Goal: Ask a question

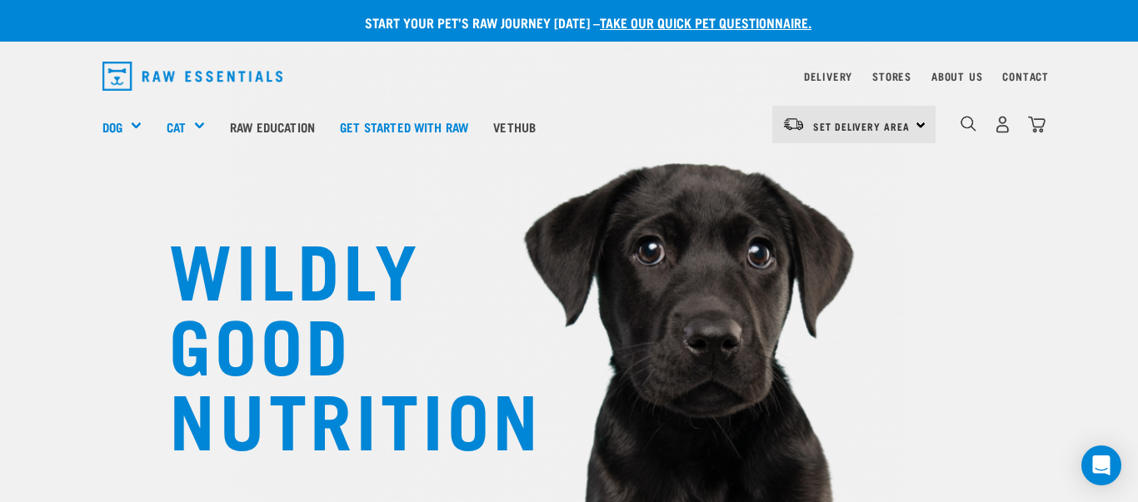
click at [1024, 71] on div "Contact" at bounding box center [1025, 77] width 47 height 20
click at [1018, 77] on link "Contact" at bounding box center [1025, 76] width 47 height 6
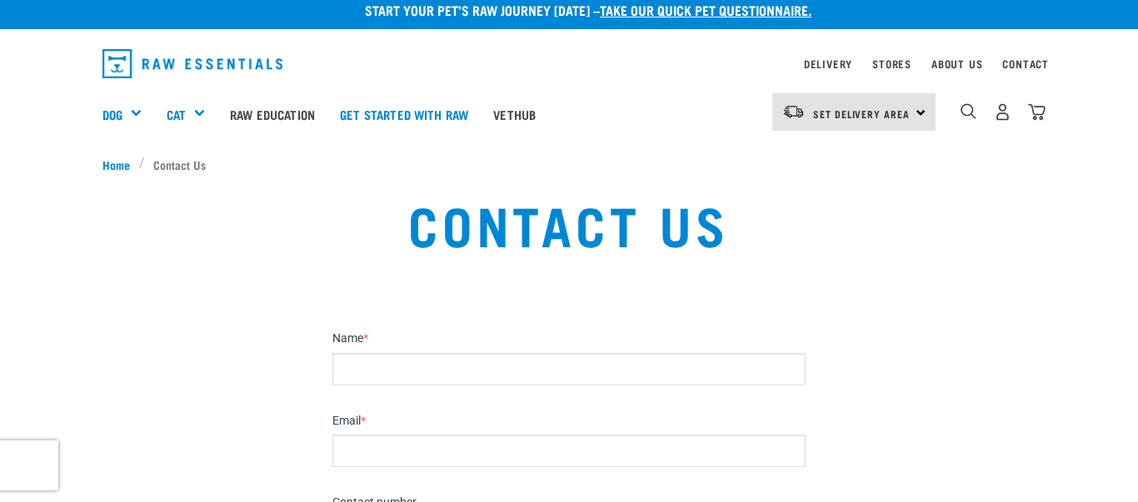
scroll to position [14, 0]
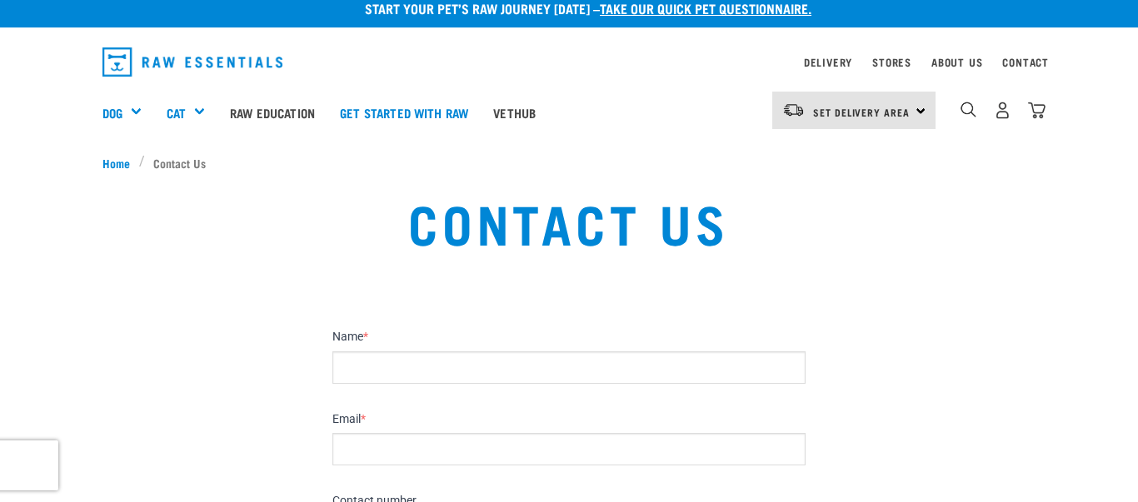
click at [362, 367] on input "Name *" at bounding box center [568, 368] width 473 height 32
type input "Judith Moore"
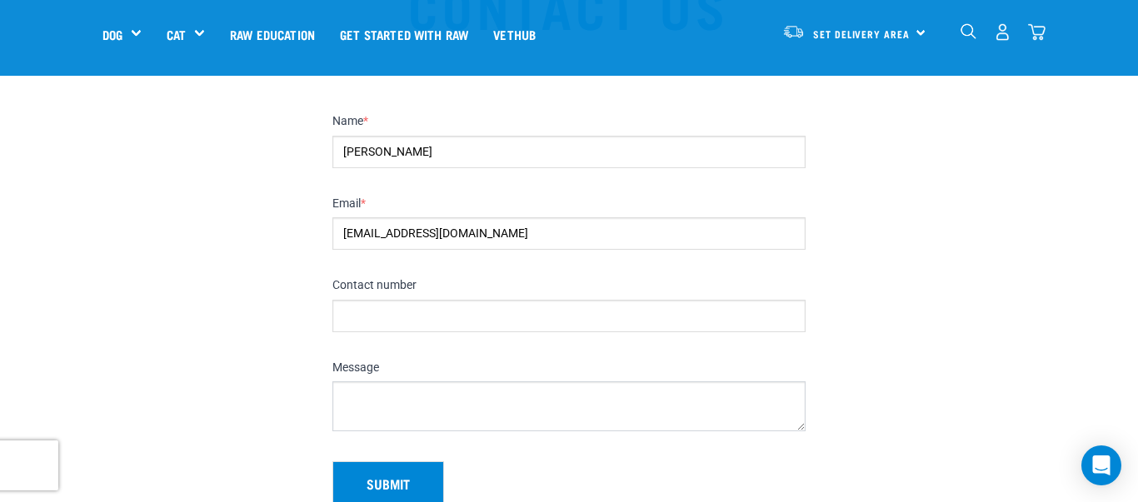
scroll to position [114, 0]
type input "jmoorepiping@gmail.com"
click at [362, 316] on input "Contact number" at bounding box center [568, 313] width 473 height 32
type input "027 931 6757"
click at [345, 394] on textarea "Message" at bounding box center [568, 404] width 473 height 50
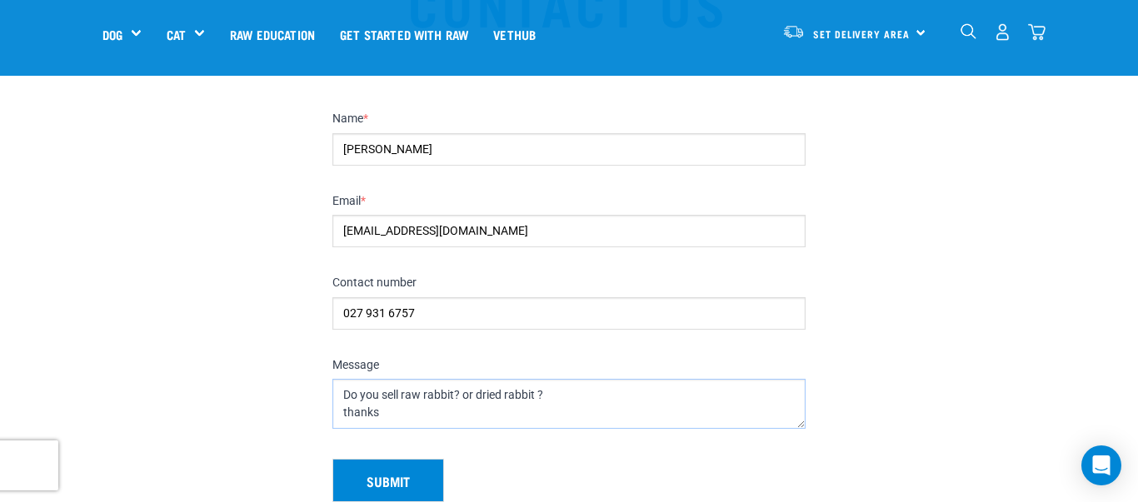
type textarea "Do you sell raw rabbit? or dried rabbit ? thanks"
click at [385, 475] on button "Submit" at bounding box center [388, 480] width 112 height 43
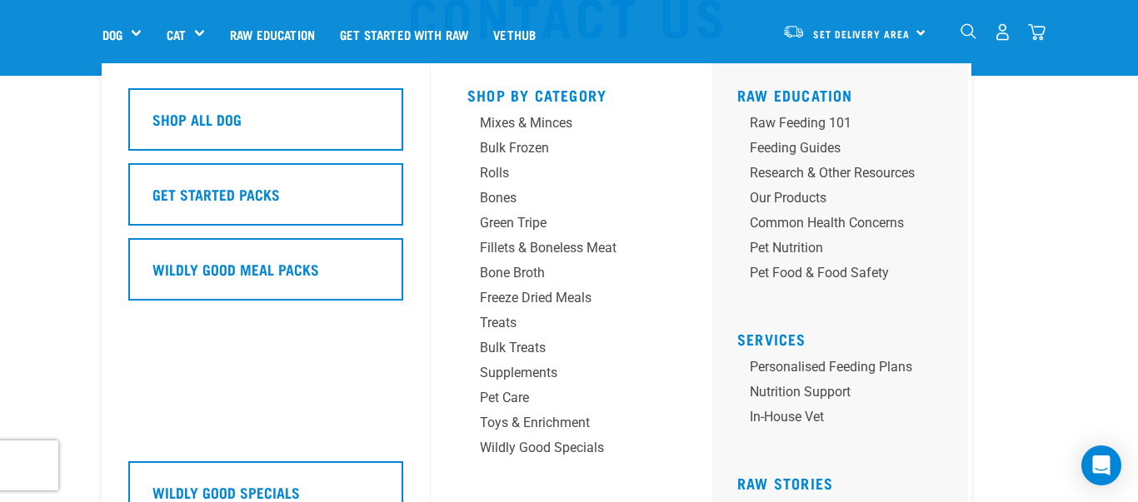
scroll to position [110, 0]
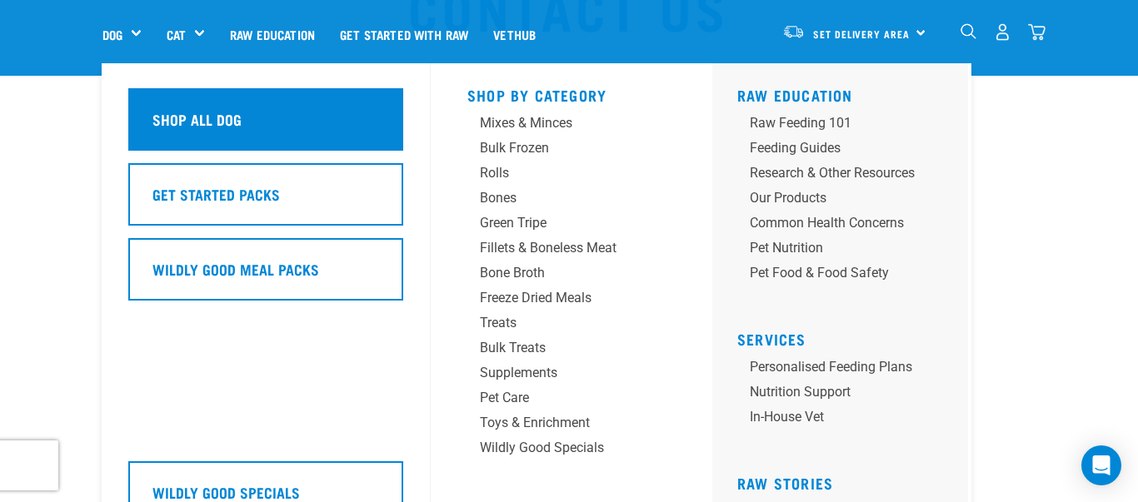
click at [267, 124] on div "Shop All Dog" at bounding box center [265, 119] width 275 height 62
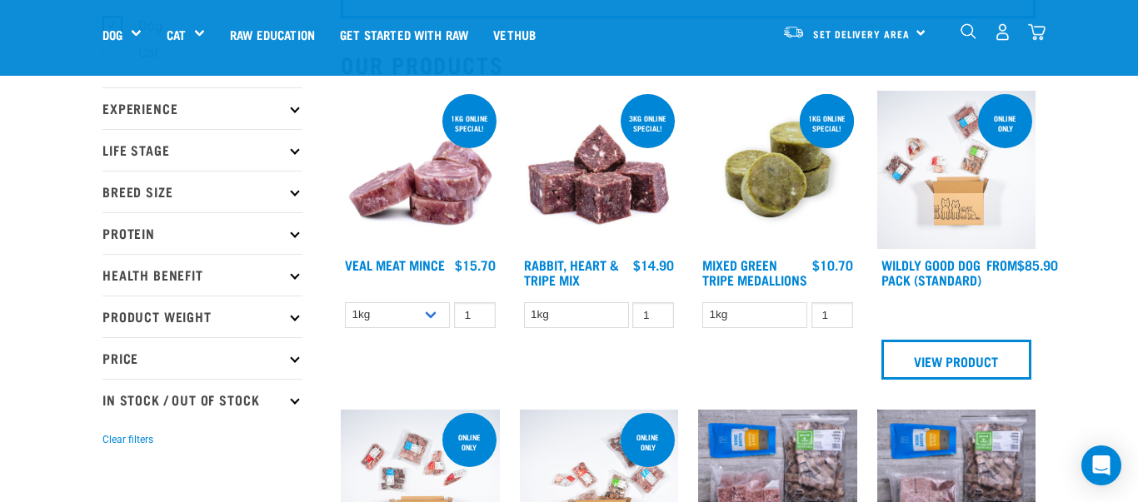
scroll to position [157, 0]
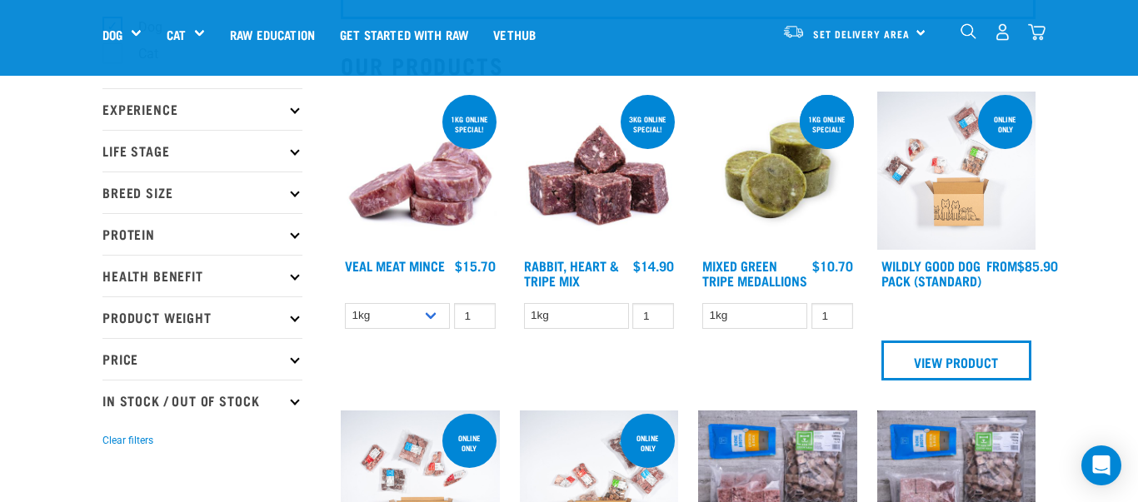
click at [610, 175] on img at bounding box center [599, 171] width 159 height 159
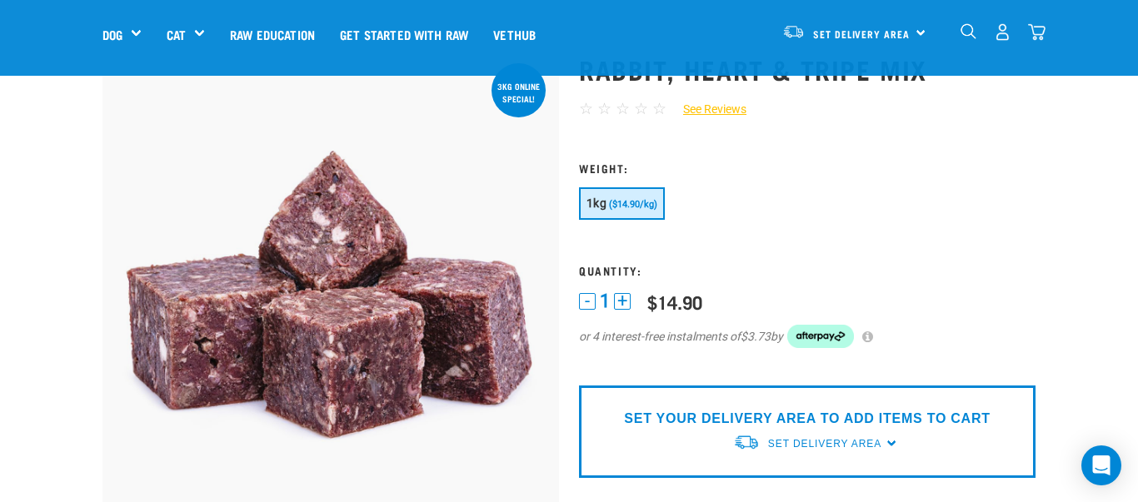
scroll to position [97, 0]
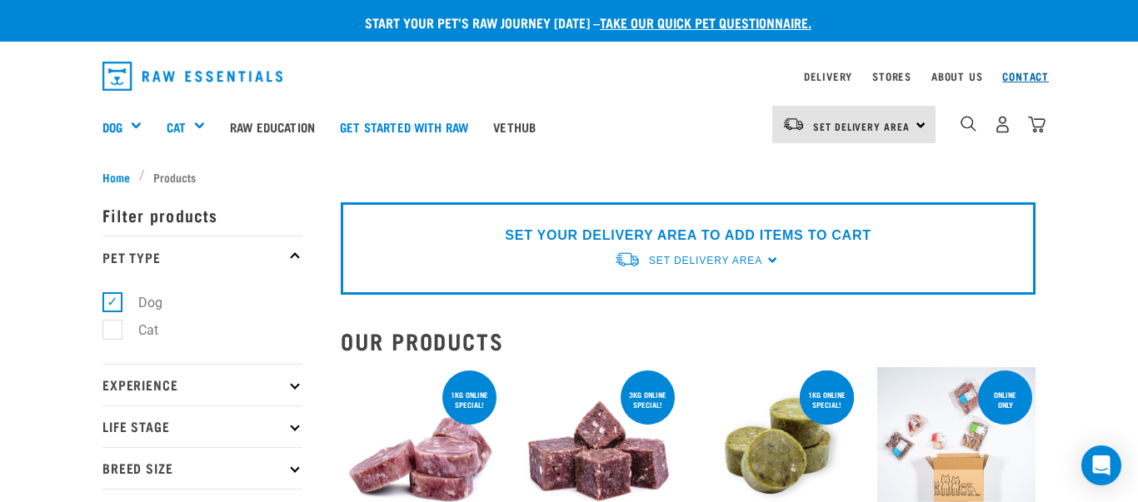
click at [1024, 75] on link "Contact" at bounding box center [1025, 76] width 47 height 6
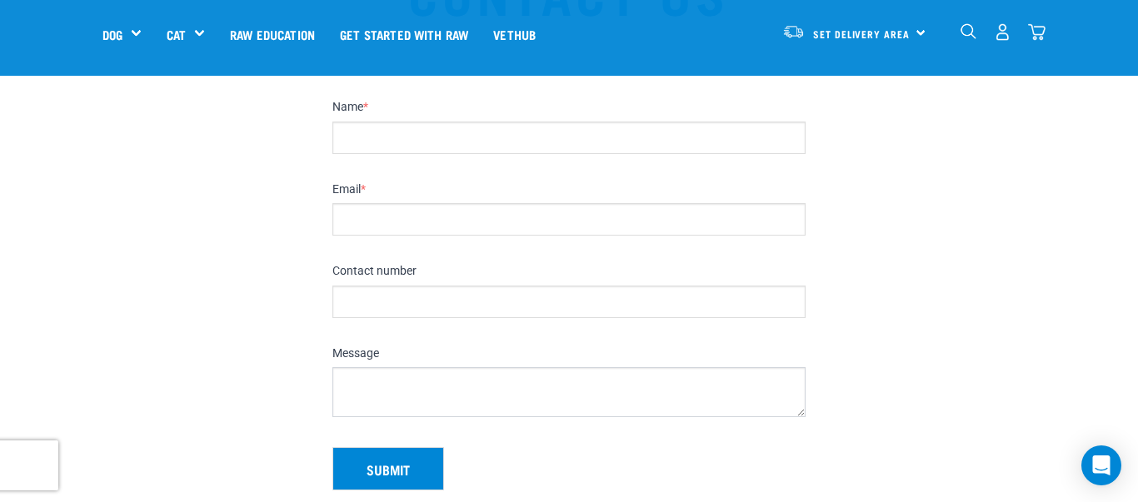
scroll to position [132, 0]
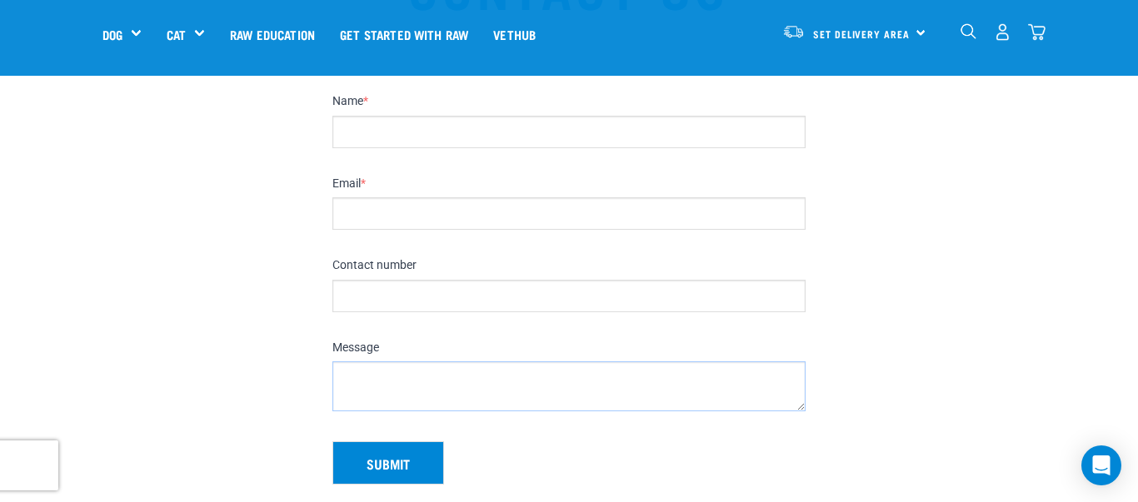
click at [350, 382] on textarea "Message" at bounding box center [568, 387] width 473 height 50
paste textarea "Rabbit, Heart & Tripe Mix"
click at [338, 377] on textarea "Rabbit, Heart & Tripe Mix" at bounding box center [568, 387] width 473 height 50
click at [701, 377] on textarea "What kind of 'heart' is in the online special: Rabbit, Heart & Tripe Mix" at bounding box center [568, 387] width 473 height 50
type textarea "What kind of 'heart' is in the online special: Rabbit, Heart & Tripe Mix?"
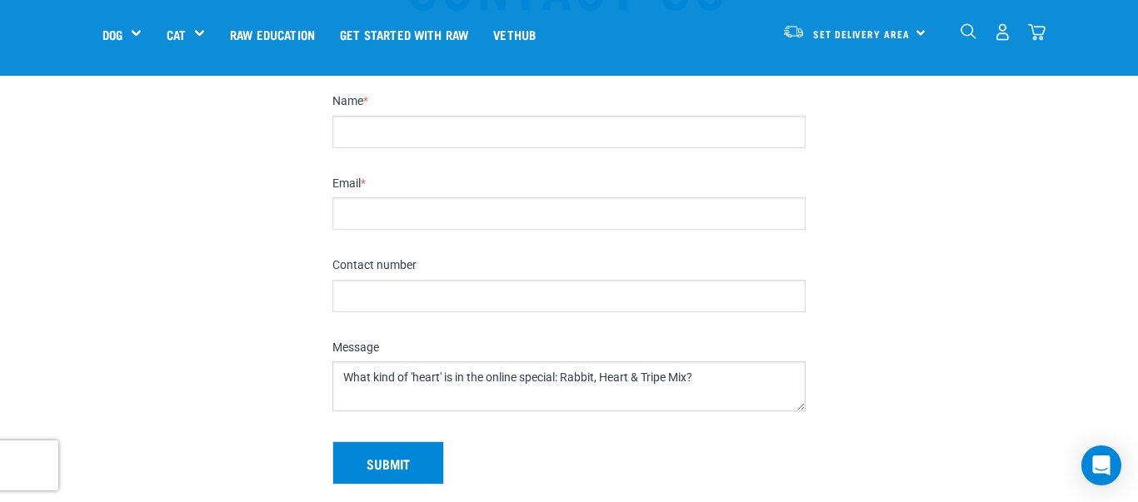
click at [417, 457] on button "Submit" at bounding box center [388, 463] width 112 height 43
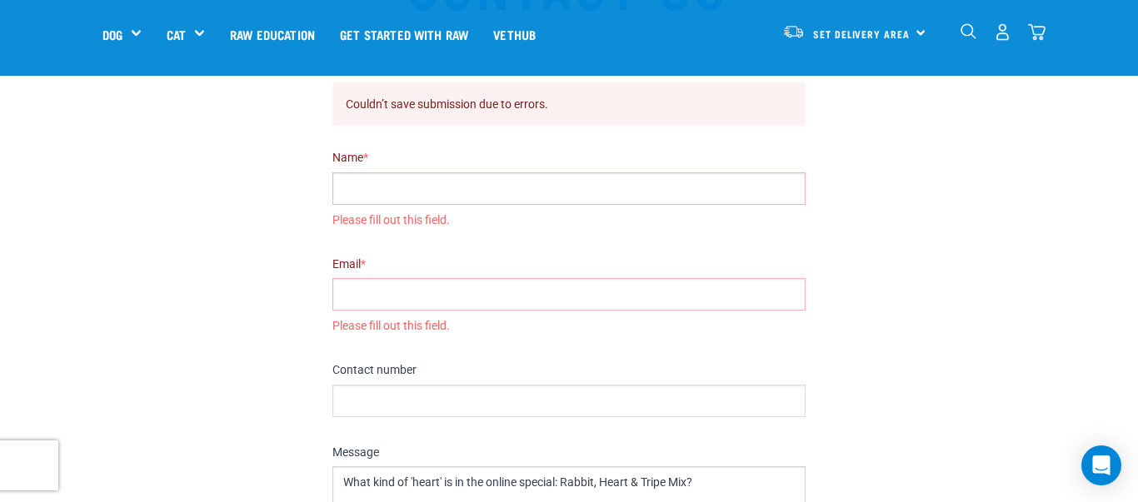
click at [366, 189] on input "Name *" at bounding box center [568, 188] width 473 height 32
type input "Judith Moore"
type input "jmoorepiping@gmail.com"
click at [357, 400] on input "Contact number" at bounding box center [568, 401] width 473 height 32
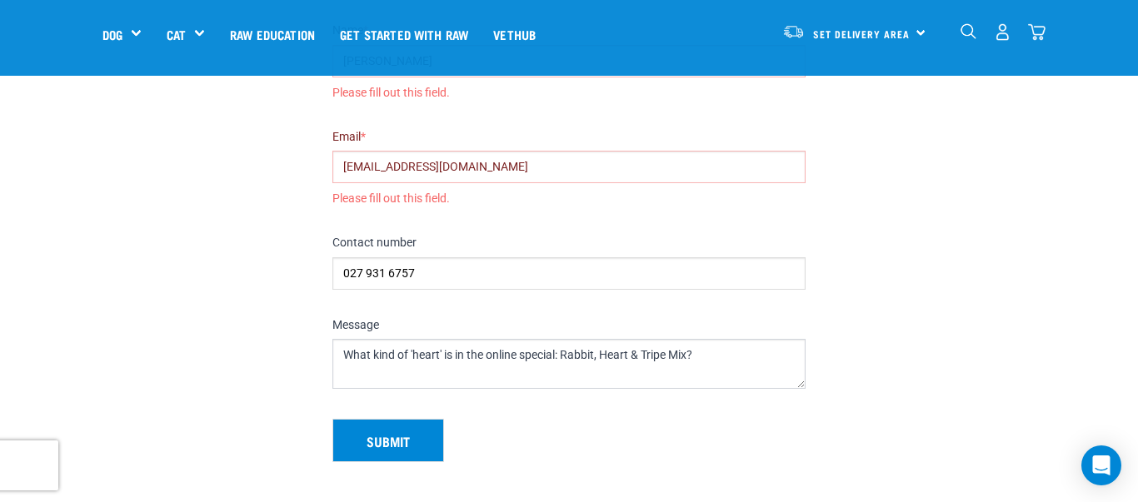
scroll to position [262, 0]
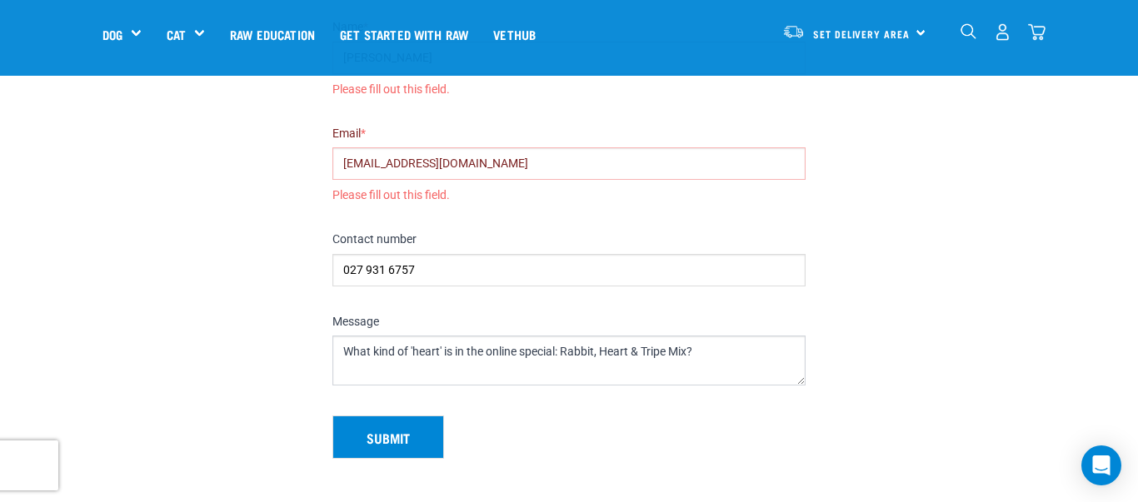
type input "027 931 6757"
click at [389, 433] on button "Submit" at bounding box center [388, 437] width 112 height 43
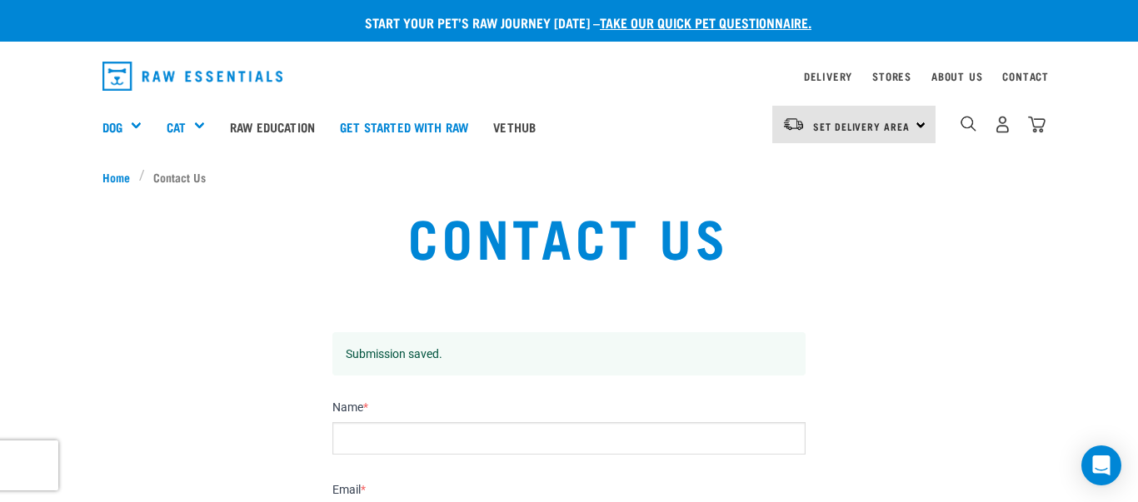
scroll to position [2, 0]
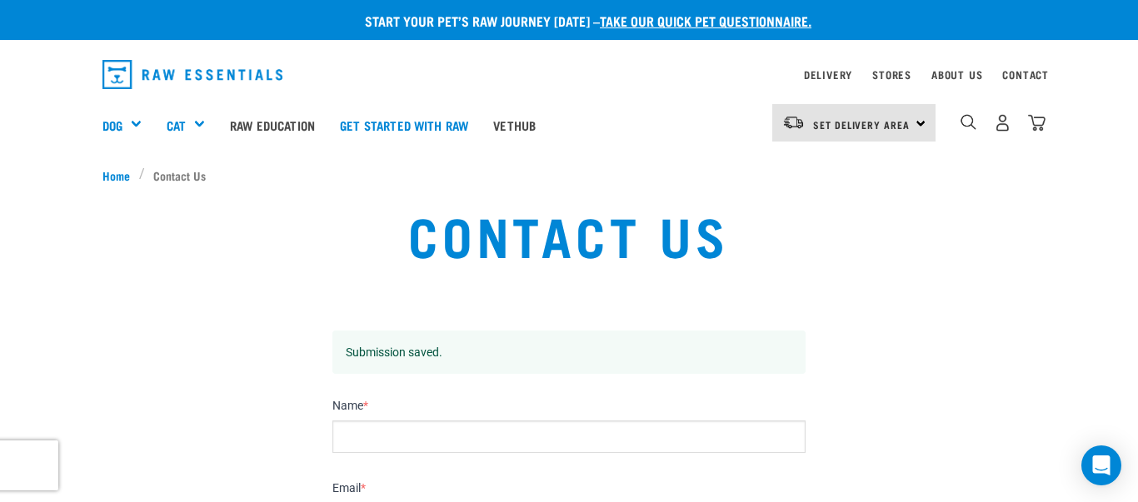
click at [420, 353] on p "Submission saved." at bounding box center [569, 352] width 447 height 17
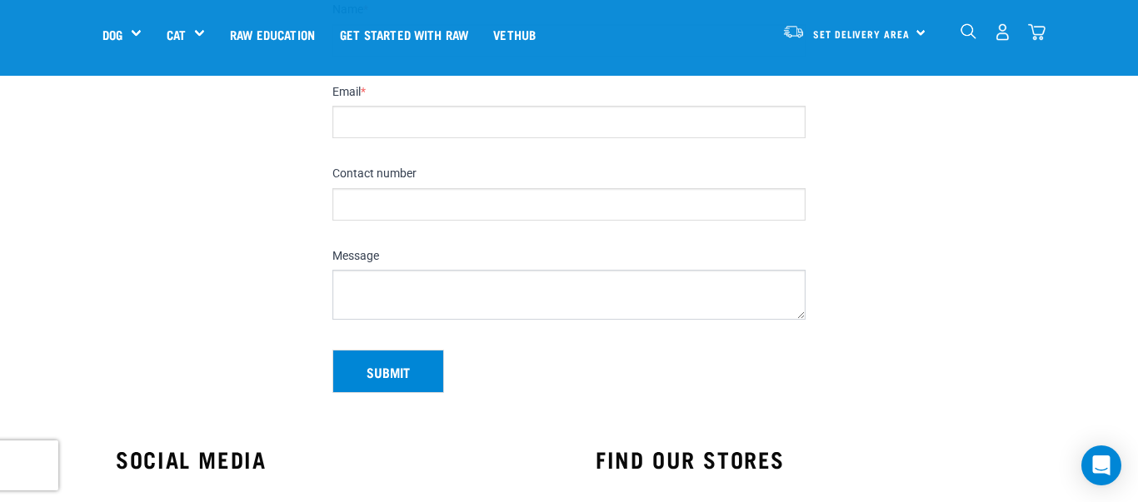
scroll to position [396, 0]
